Goal: Task Accomplishment & Management: Use online tool/utility

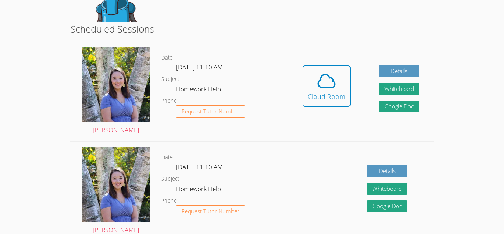
scroll to position [171, 0]
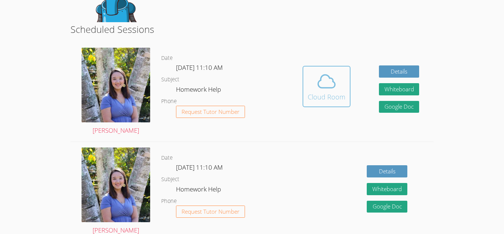
click at [345, 90] on button "Cloud Room" at bounding box center [327, 86] width 48 height 41
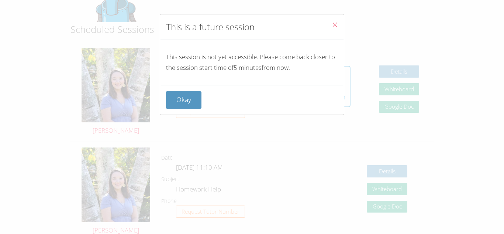
click at [337, 21] on icon "Close" at bounding box center [335, 24] width 6 height 6
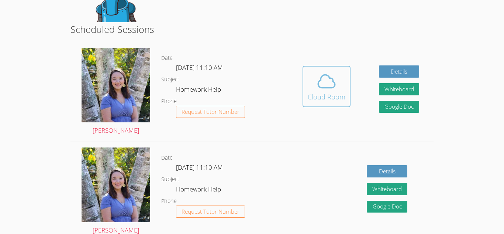
click at [340, 71] on span at bounding box center [327, 81] width 38 height 21
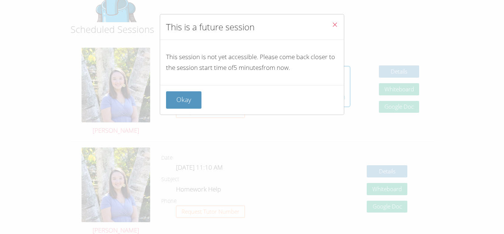
click at [334, 24] on icon "Close" at bounding box center [335, 24] width 6 height 6
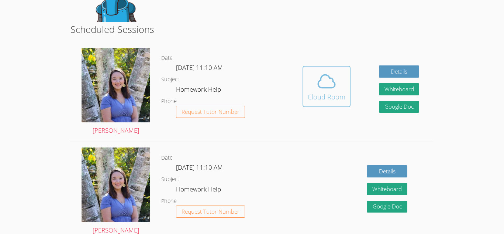
click at [333, 93] on div "Cloud Room" at bounding box center [327, 97] width 38 height 10
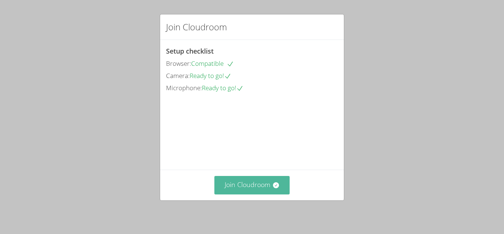
click at [235, 189] on button "Join Cloudroom" at bounding box center [253, 185] width 76 height 18
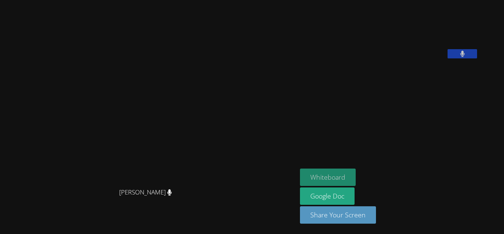
click at [355, 177] on button "Whiteboard" at bounding box center [328, 176] width 56 height 17
